Goal: Transaction & Acquisition: Purchase product/service

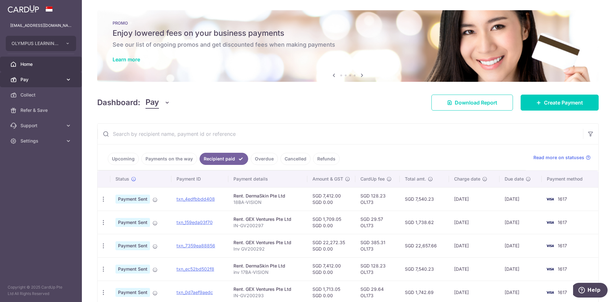
click at [52, 73] on link "Pay" at bounding box center [41, 79] width 82 height 15
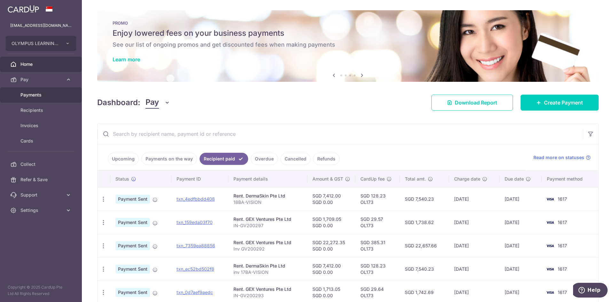
click at [52, 90] on link "Payments" at bounding box center [41, 94] width 82 height 15
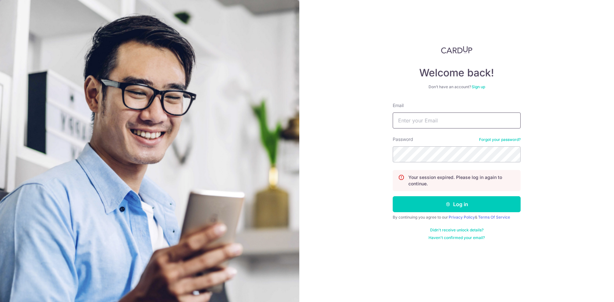
click at [440, 121] on input "Email" at bounding box center [457, 121] width 128 height 16
type input "weekeelong@ola.sg"
click at [76, 167] on img at bounding box center [150, 213] width 300 height 426
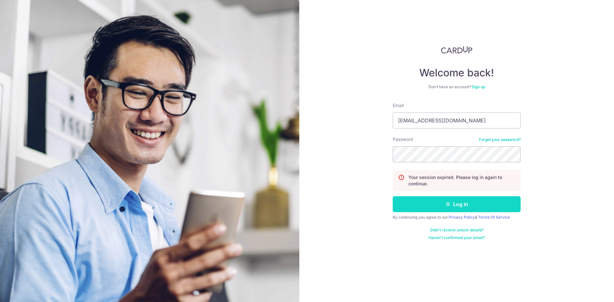
click at [456, 208] on button "Log in" at bounding box center [457, 204] width 128 height 16
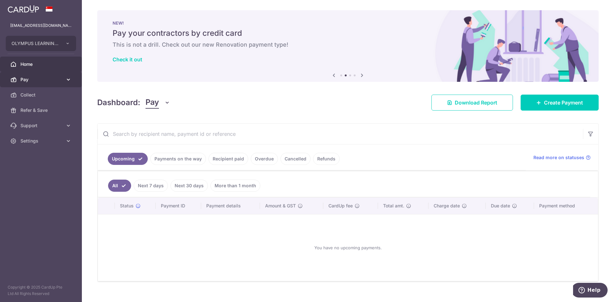
click at [42, 79] on span "Pay" at bounding box center [41, 79] width 42 height 6
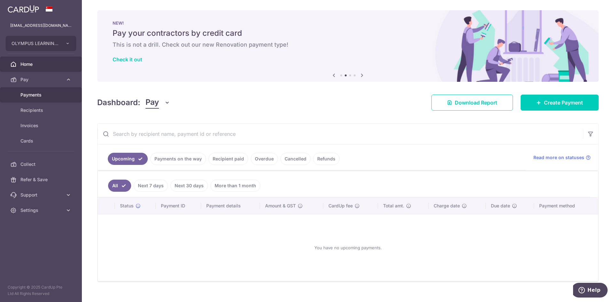
click at [50, 93] on span "Payments" at bounding box center [41, 95] width 42 height 6
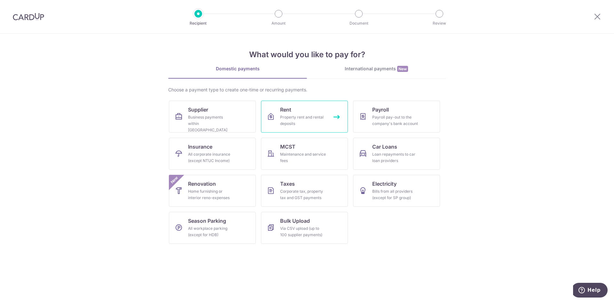
click at [302, 108] on link "Rent Property rent and rental deposits" at bounding box center [304, 117] width 87 height 32
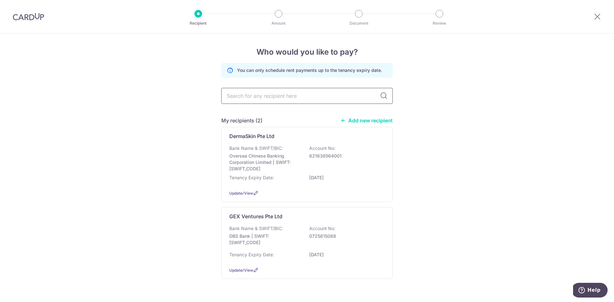
click at [251, 90] on input "text" at bounding box center [307, 96] width 172 height 16
drag, startPoint x: 254, startPoint y: 129, endPoint x: 282, endPoint y: 96, distance: 43.1
click at [282, 96] on div "You can only schedule rent payments up to the tenancy expiry date. My recipient…" at bounding box center [307, 176] width 172 height 227
click at [301, 245] on div "Bank Name & SWIFT/BIC: DBS Bank | SWIFT: [SWIFT_CODE] Account No: 0725815088" at bounding box center [307, 238] width 156 height 24
